Goal: Transaction & Acquisition: Purchase product/service

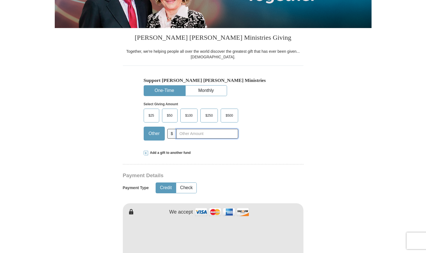
click at [188, 134] on input "text" at bounding box center [207, 134] width 62 height 10
drag, startPoint x: 192, startPoint y: 134, endPoint x: 174, endPoint y: 135, distance: 18.4
click at [175, 134] on div "Other $ 130" at bounding box center [191, 134] width 95 height 14
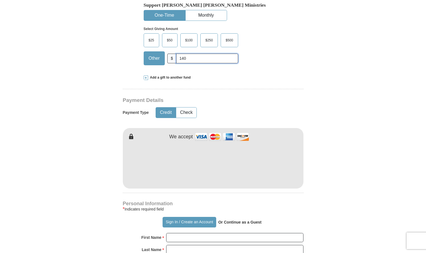
scroll to position [195, 0]
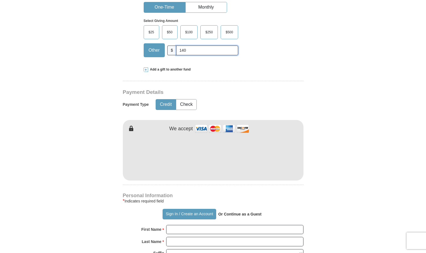
type input "140"
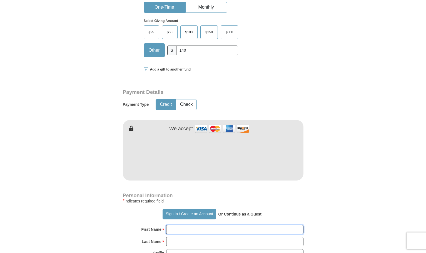
type input "[PERSON_NAME]"
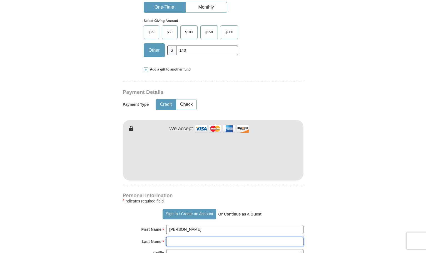
type input "[PERSON_NAME]"
click at [314, 196] on form "Already have an account? Sign in for faster giving. Don't have an account? Crea…" at bounding box center [213, 169] width 317 height 682
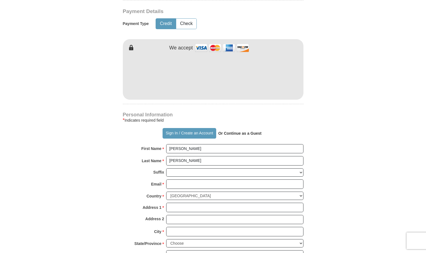
scroll to position [278, 0]
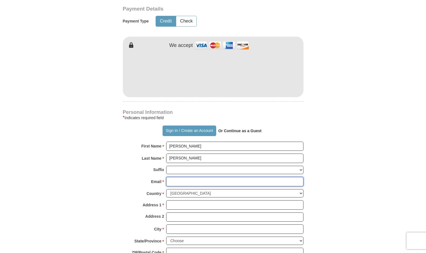
click at [207, 182] on input "Email *" at bounding box center [234, 181] width 137 height 9
type input "[EMAIL_ADDRESS][DOMAIN_NAME]"
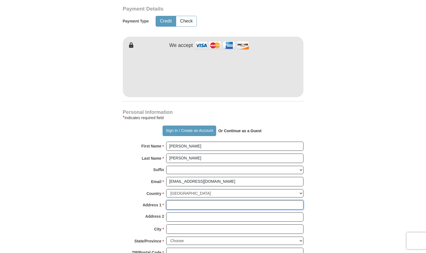
type input "[STREET_ADDRESS][PERSON_NAME]"
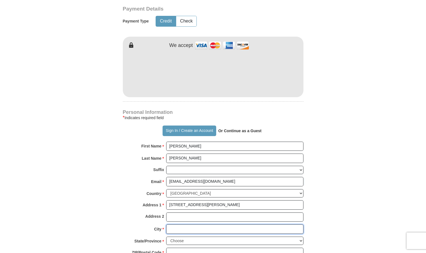
type input "Franklin"
select select "KY"
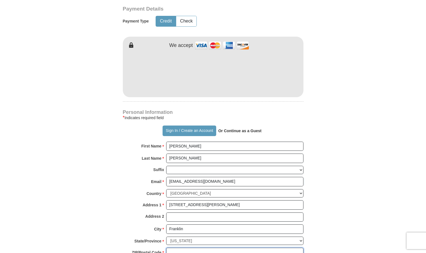
type input "42134"
type input "6153643350"
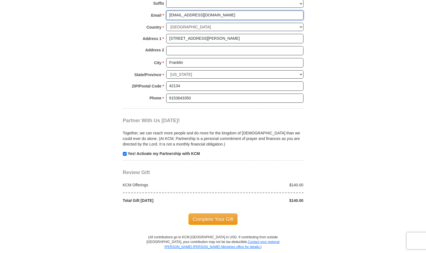
scroll to position [445, 0]
click at [126, 154] on input "checkbox" at bounding box center [125, 154] width 4 height 4
checkbox input "false"
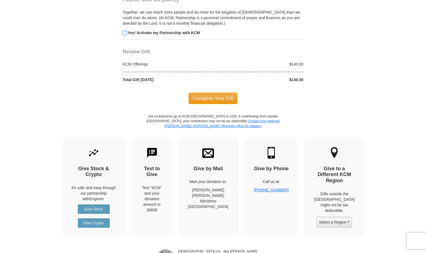
scroll to position [584, 0]
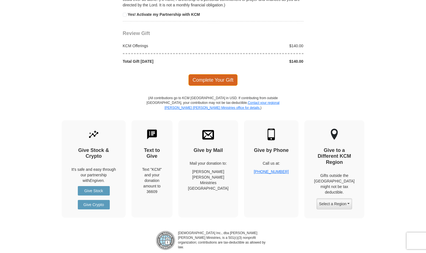
click at [218, 80] on span "Complete Your Gift" at bounding box center [212, 80] width 49 height 12
